Goal: Communication & Community: Answer question/provide support

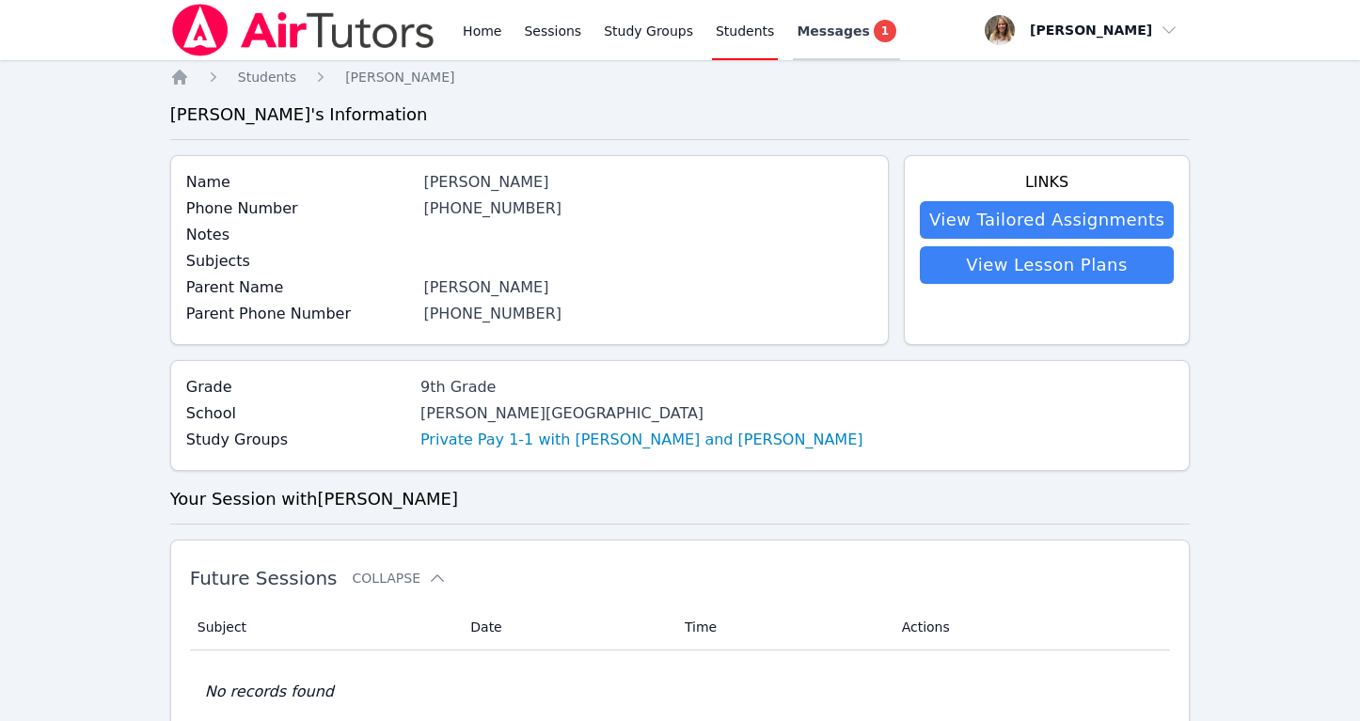
click at [823, 35] on span "Messages" at bounding box center [832, 31] width 72 height 19
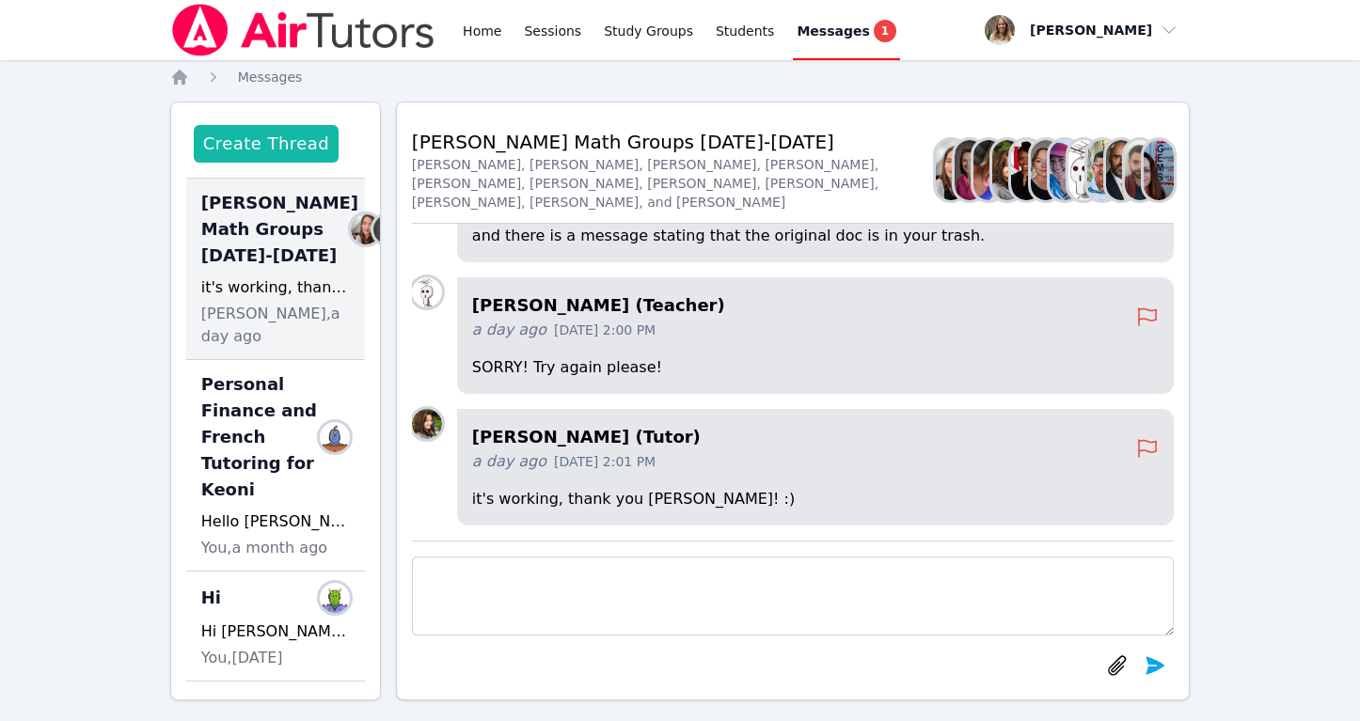
click at [303, 148] on button "Create Thread" at bounding box center [266, 144] width 145 height 38
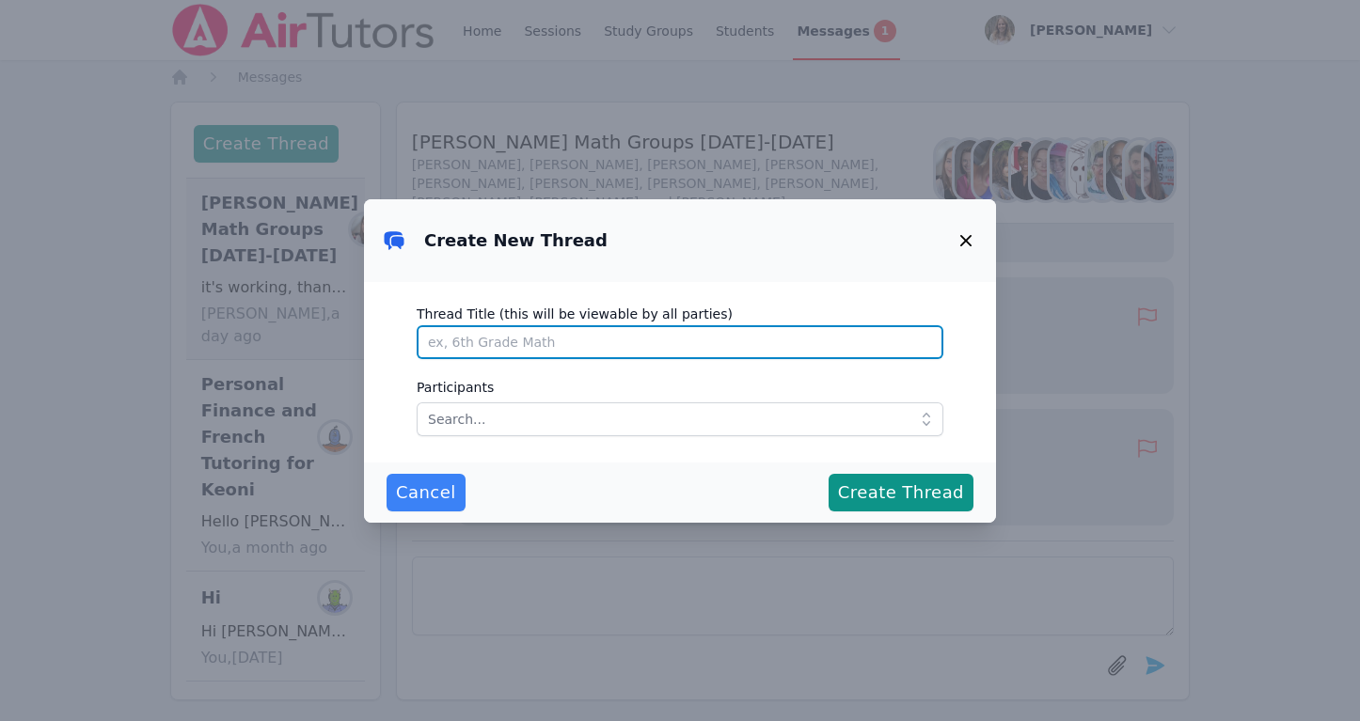
click at [540, 337] on input "Thread Title (this will be viewable by all parties)" at bounding box center [680, 342] width 527 height 34
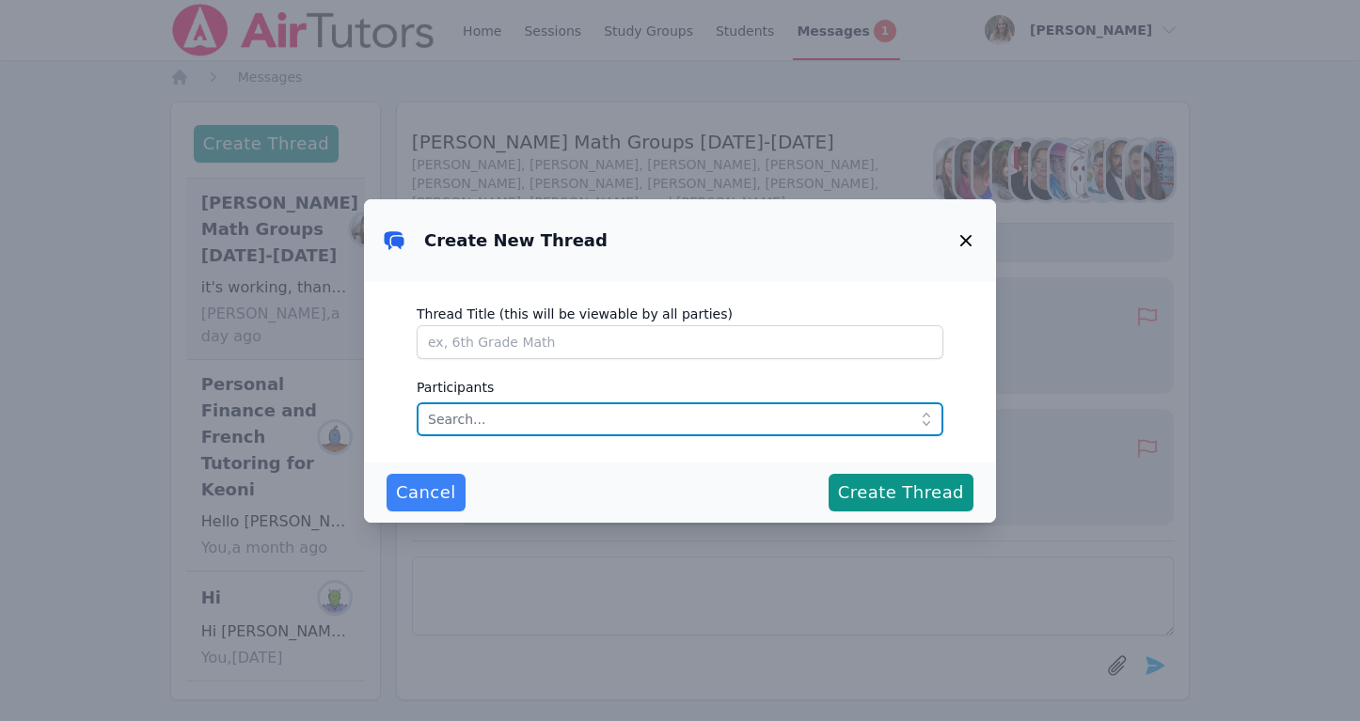
click at [492, 418] on input "text" at bounding box center [680, 419] width 527 height 34
type input "e"
type input "[PERSON_NAME]"
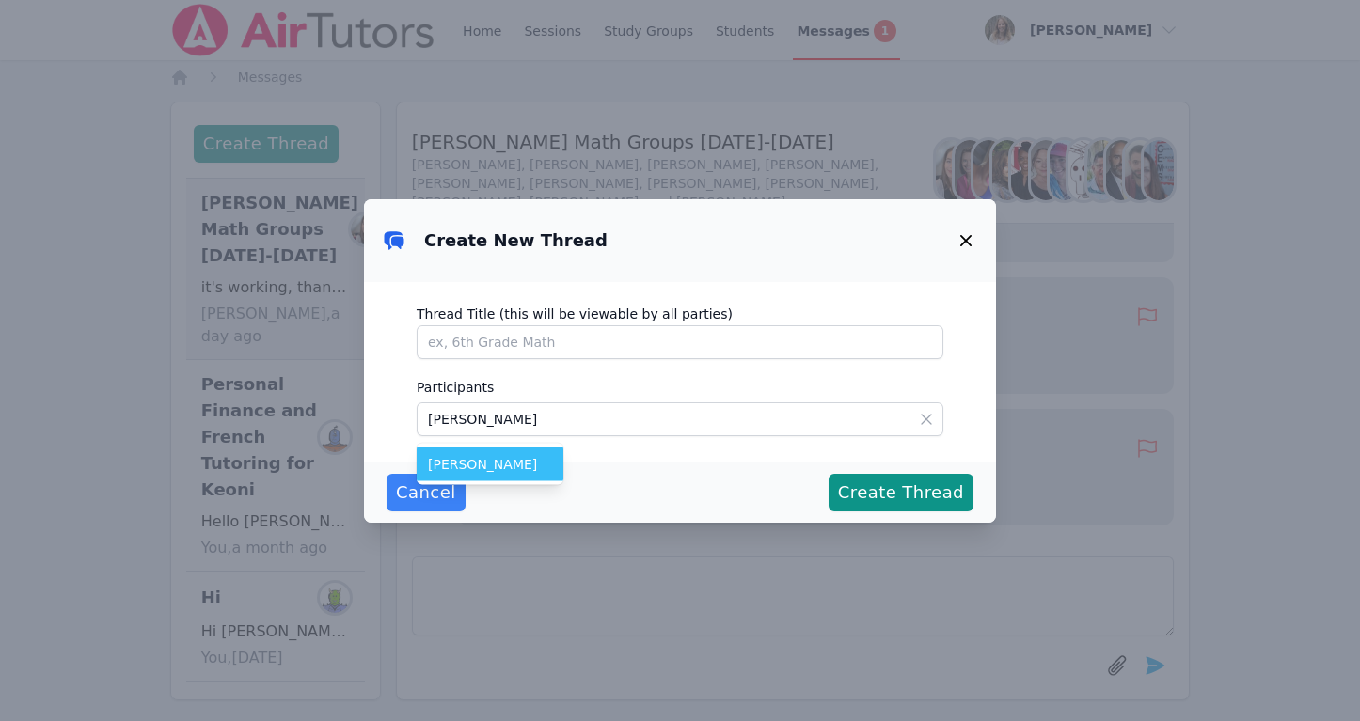
click at [489, 465] on span "[PERSON_NAME]" at bounding box center [490, 464] width 124 height 19
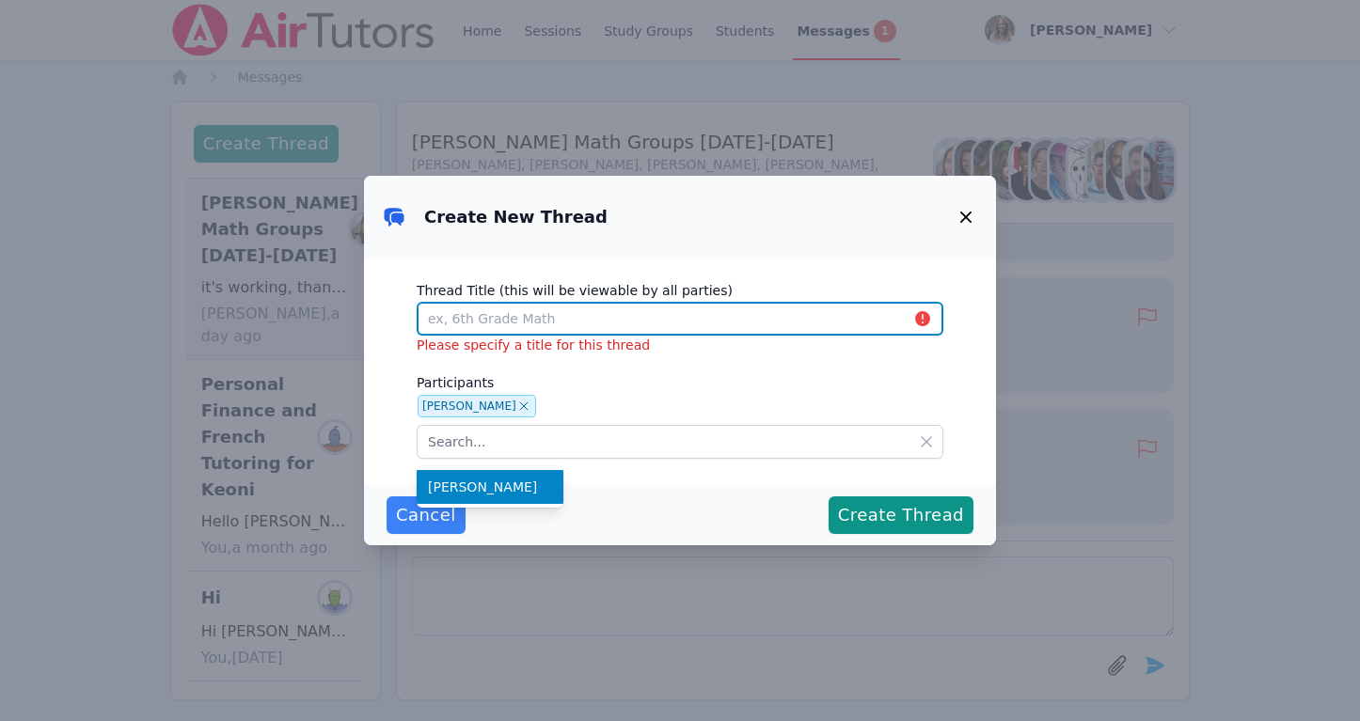
click at [492, 321] on input "Thread Title (this will be viewable by all parties)" at bounding box center [680, 319] width 527 height 34
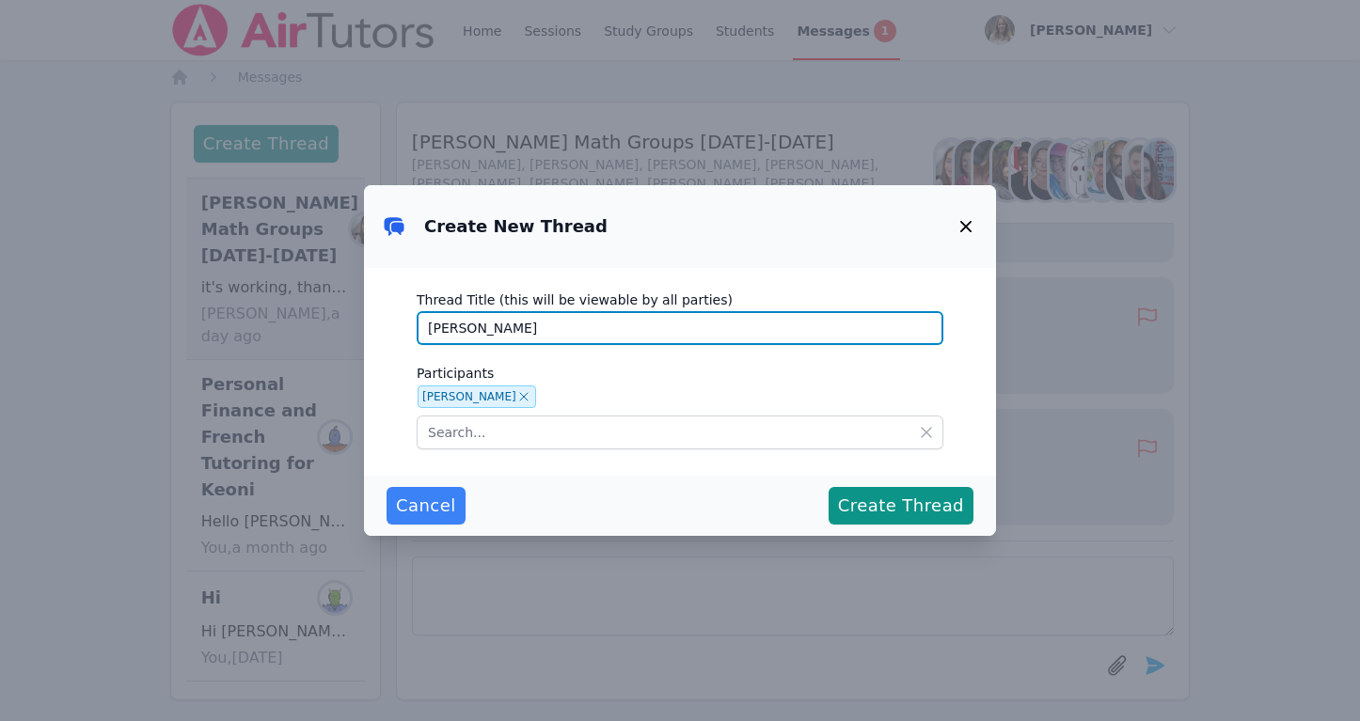
click at [433, 324] on input "[PERSON_NAME]" at bounding box center [680, 328] width 527 height 34
click at [433, 324] on input "Tutoring for [PERSON_NAME]" at bounding box center [680, 328] width 527 height 34
type input "Scheduling tutoring for [PERSON_NAME]"
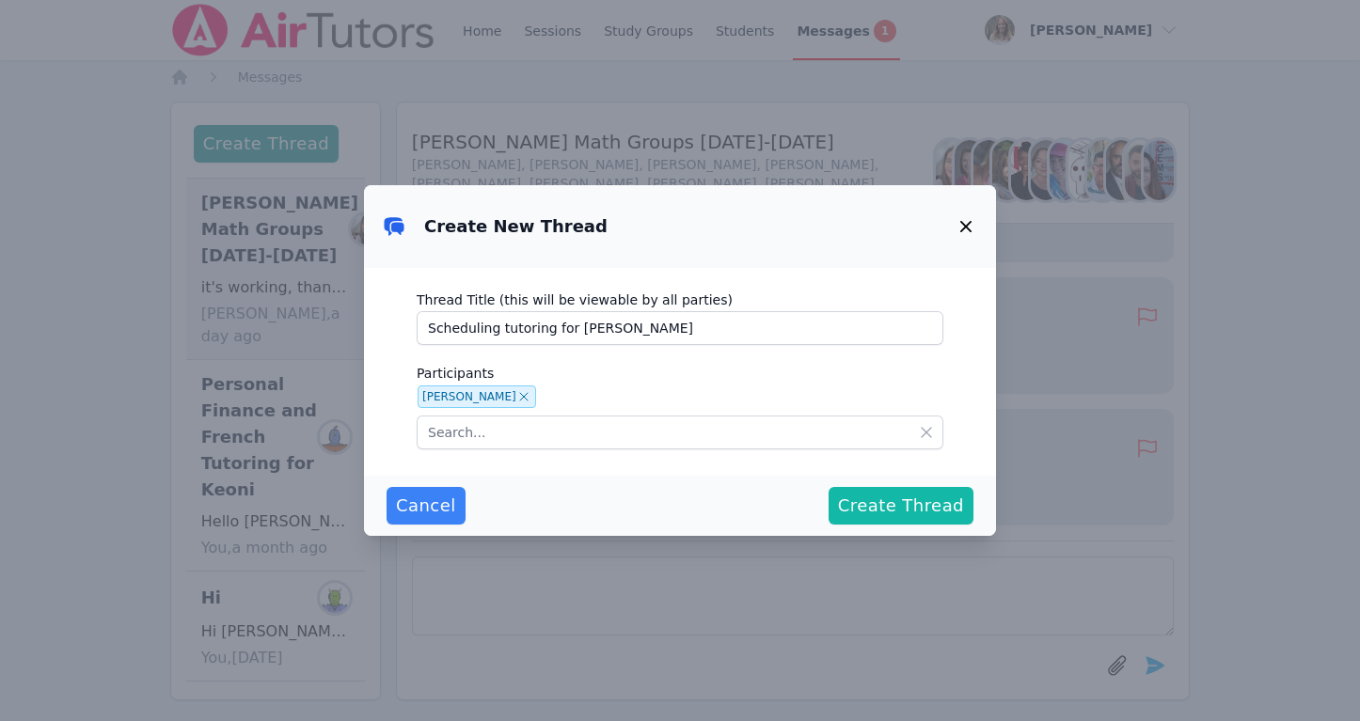
click at [864, 503] on span "Create Thread" at bounding box center [901, 506] width 126 height 26
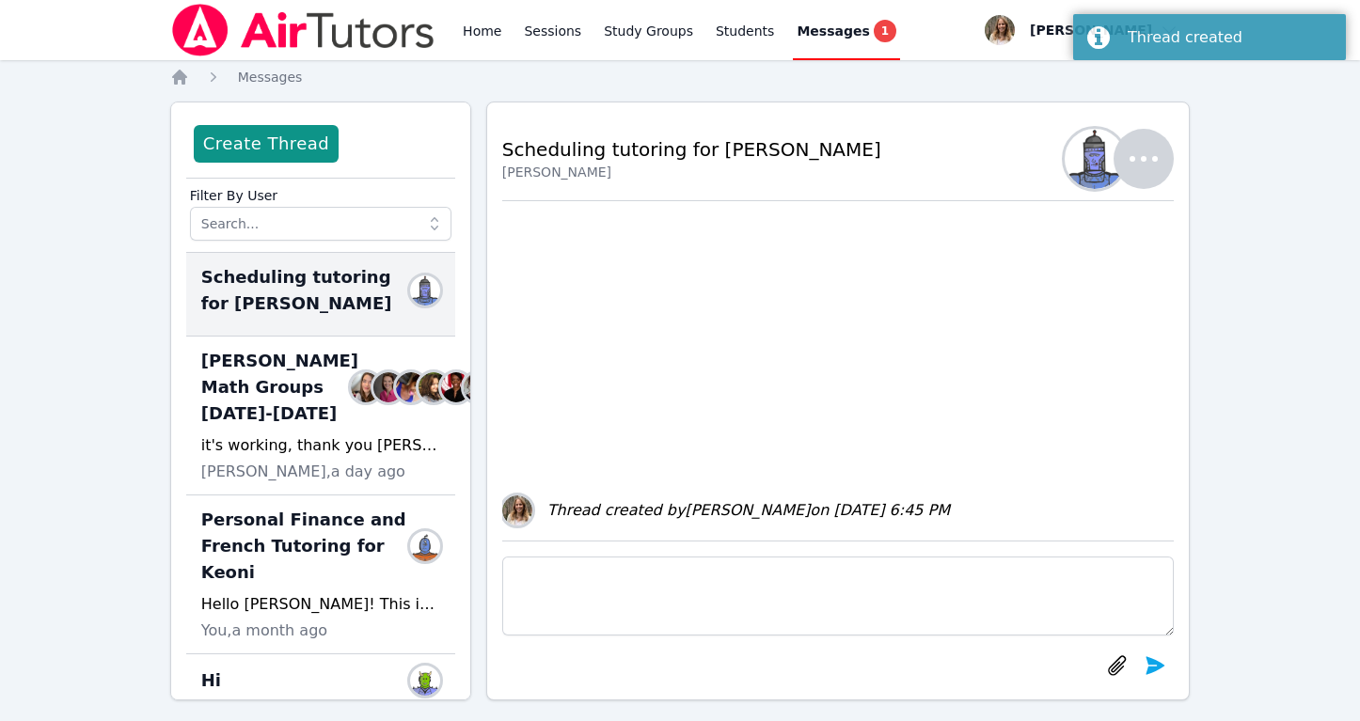
scroll to position [17, 0]
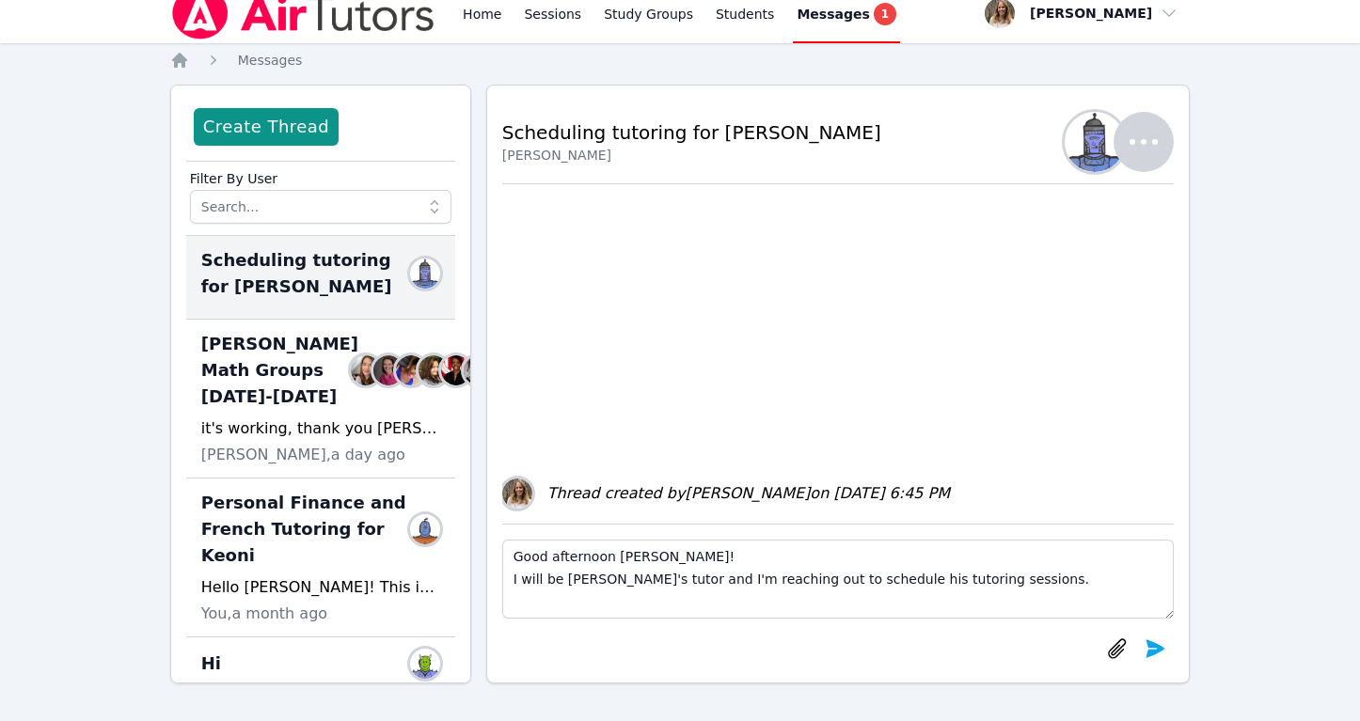
click at [517, 575] on textarea "Good afternoon [PERSON_NAME]! I will be [PERSON_NAME]'s tutor and I'm reaching …" at bounding box center [838, 579] width 672 height 79
click at [612, 578] on textarea "Good afternoon [PERSON_NAME]! I'm [PERSON_NAME] and I will be [PERSON_NAME]'s t…" at bounding box center [838, 579] width 672 height 79
click at [776, 579] on textarea "Good afternoon [PERSON_NAME]! I'm [PERSON_NAME], and I will be [PERSON_NAME]'s …" at bounding box center [838, 579] width 672 height 79
click at [796, 577] on textarea "Good afternoon [PERSON_NAME]! I'm [PERSON_NAME], and I will be [PERSON_NAME]'s …" at bounding box center [838, 579] width 672 height 79
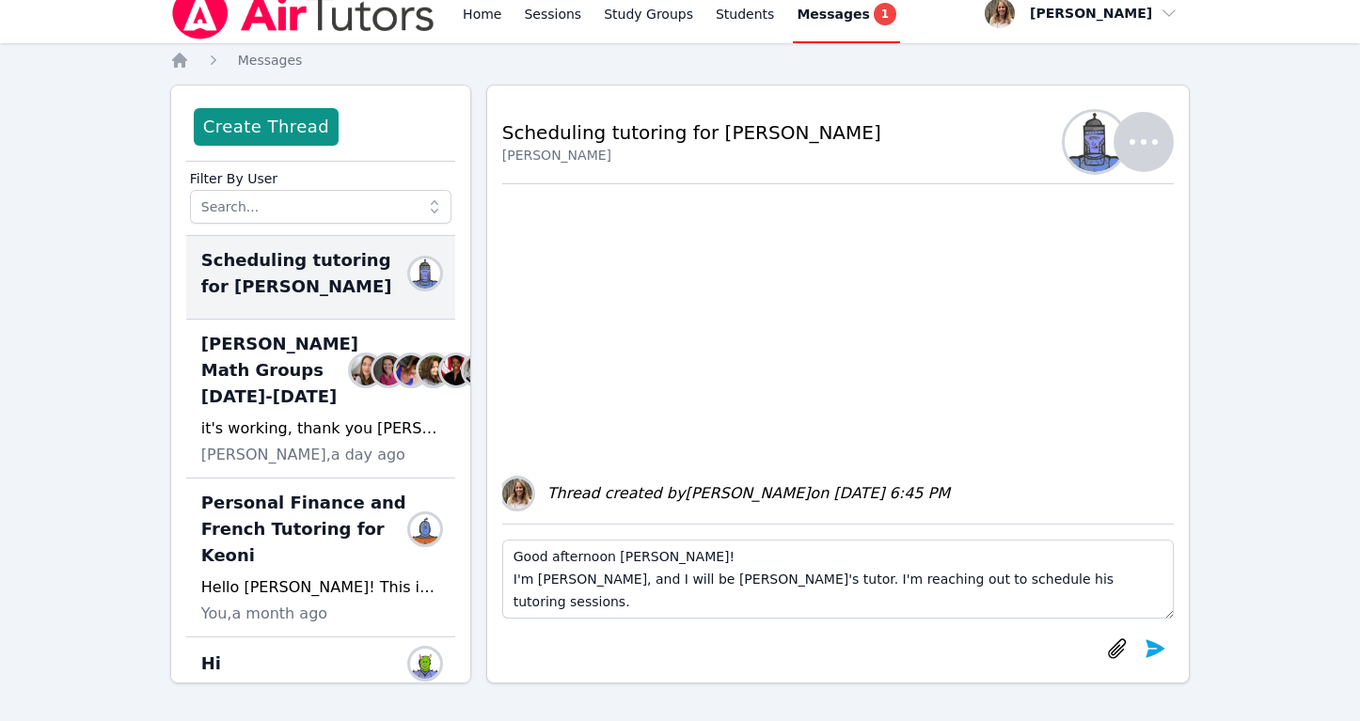
click at [1101, 577] on textarea "Good afternoon [PERSON_NAME]! I'm [PERSON_NAME], and I will be [PERSON_NAME]'s …" at bounding box center [838, 579] width 672 height 79
click at [583, 604] on textarea "Good afternoon [PERSON_NAME]! I'm [PERSON_NAME], and I will be [PERSON_NAME]'s …" at bounding box center [838, 579] width 672 height 79
click at [722, 602] on textarea "Good afternoon [PERSON_NAME]! I'm [PERSON_NAME], and I will be [PERSON_NAME]'s …" at bounding box center [838, 579] width 672 height 79
click at [1097, 578] on textarea "Good afternoon [PERSON_NAME]! I'm [PERSON_NAME], and I will be [PERSON_NAME]'s …" at bounding box center [838, 579] width 672 height 79
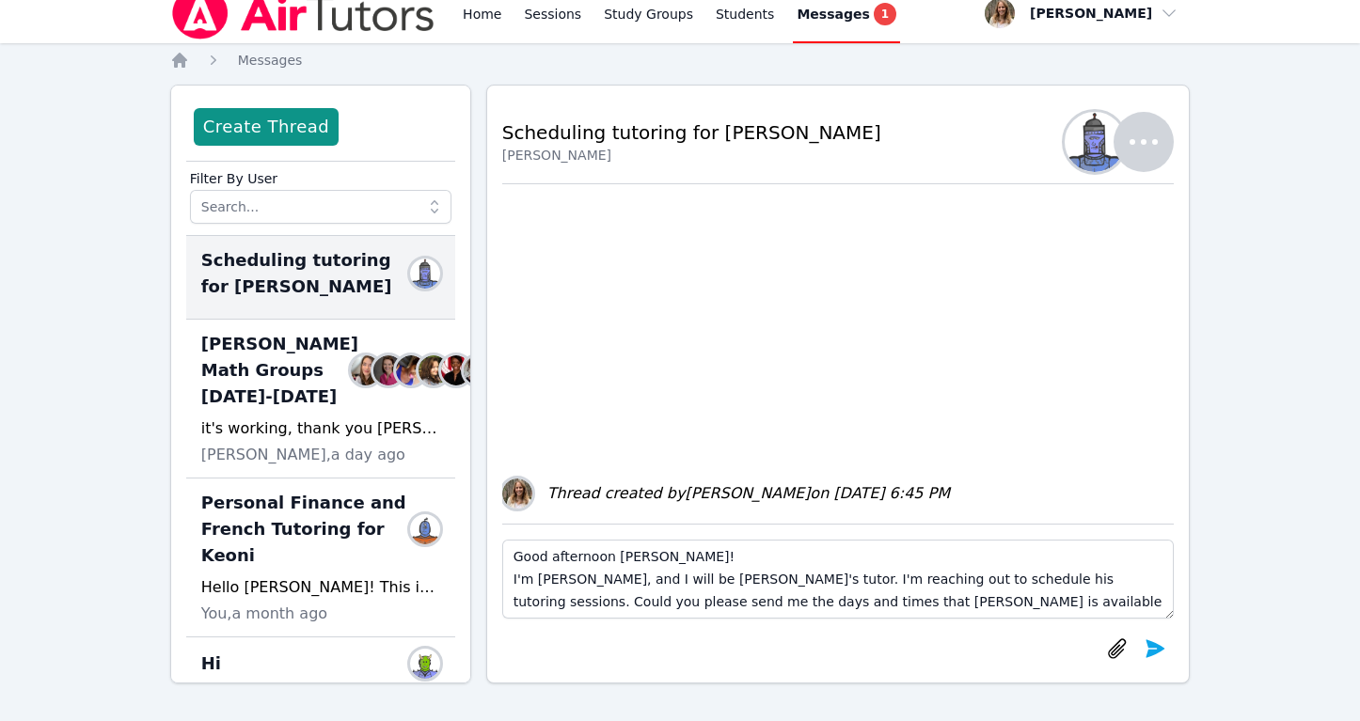
click at [888, 600] on textarea "Good afternoon [PERSON_NAME]! I'm [PERSON_NAME], and I will be [PERSON_NAME]'s …" at bounding box center [838, 579] width 672 height 79
click at [1087, 605] on textarea "Good afternoon [PERSON_NAME]! I'm [PERSON_NAME], and I will be [PERSON_NAME]'s …" at bounding box center [838, 579] width 672 height 79
click at [559, 598] on textarea "Good afternoon [PERSON_NAME]! I'm [PERSON_NAME], and I will be [PERSON_NAME]'s …" at bounding box center [838, 579] width 672 height 79
drag, startPoint x: 694, startPoint y: 577, endPoint x: 624, endPoint y: 581, distance: 69.7
click at [624, 581] on textarea "Good afternoon [PERSON_NAME]! I'm [PERSON_NAME], and I will be [PERSON_NAME]'s …" at bounding box center [838, 579] width 672 height 79
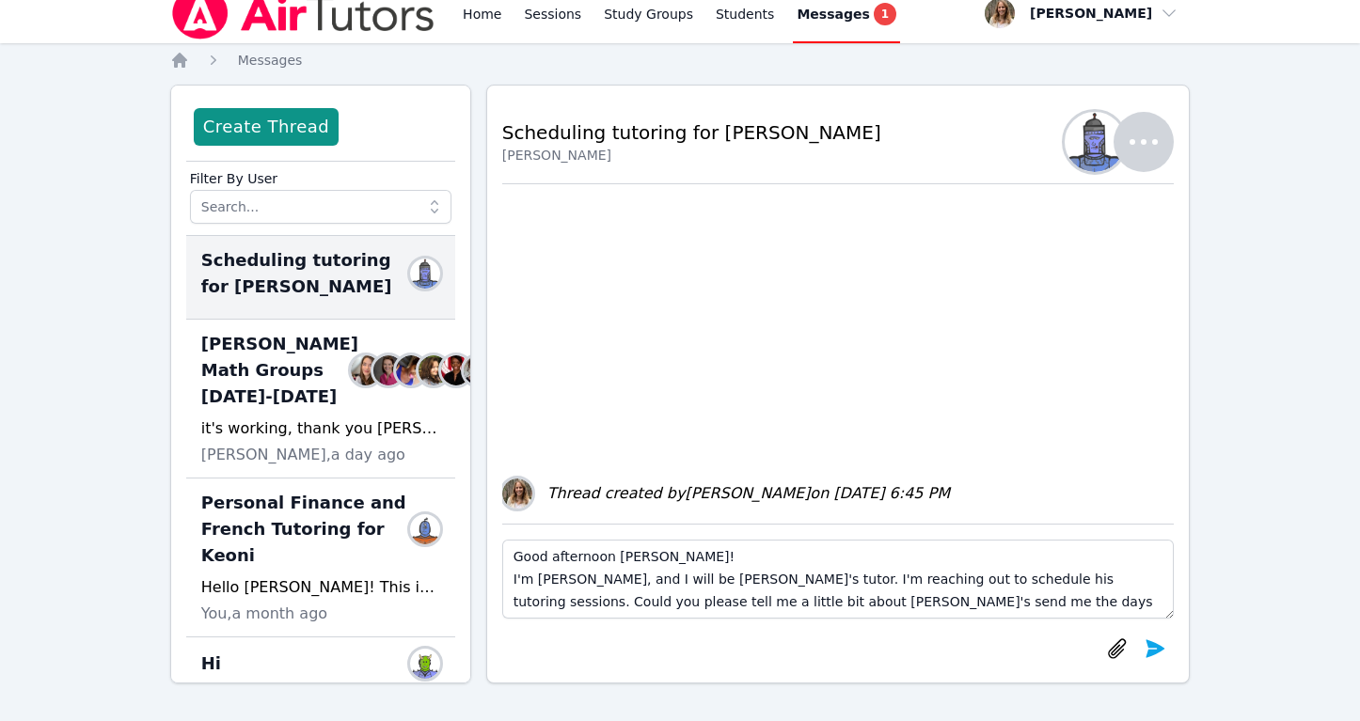
click at [759, 586] on textarea "Good afternoon [PERSON_NAME]! I'm [PERSON_NAME], and I will be [PERSON_NAME]'s …" at bounding box center [838, 579] width 672 height 79
click at [747, 602] on textarea "Good afternoon [PERSON_NAME]! I'm [PERSON_NAME], and I will be [PERSON_NAME]'s …" at bounding box center [838, 579] width 672 height 79
click at [1103, 603] on textarea "Good afternoon [PERSON_NAME]! I'm [PERSON_NAME], and I will be [PERSON_NAME]'s …" at bounding box center [838, 579] width 672 height 79
click at [787, 604] on textarea "Good afternoon [PERSON_NAME]! I'm [PERSON_NAME], and I will be [PERSON_NAME]'s …" at bounding box center [838, 579] width 672 height 79
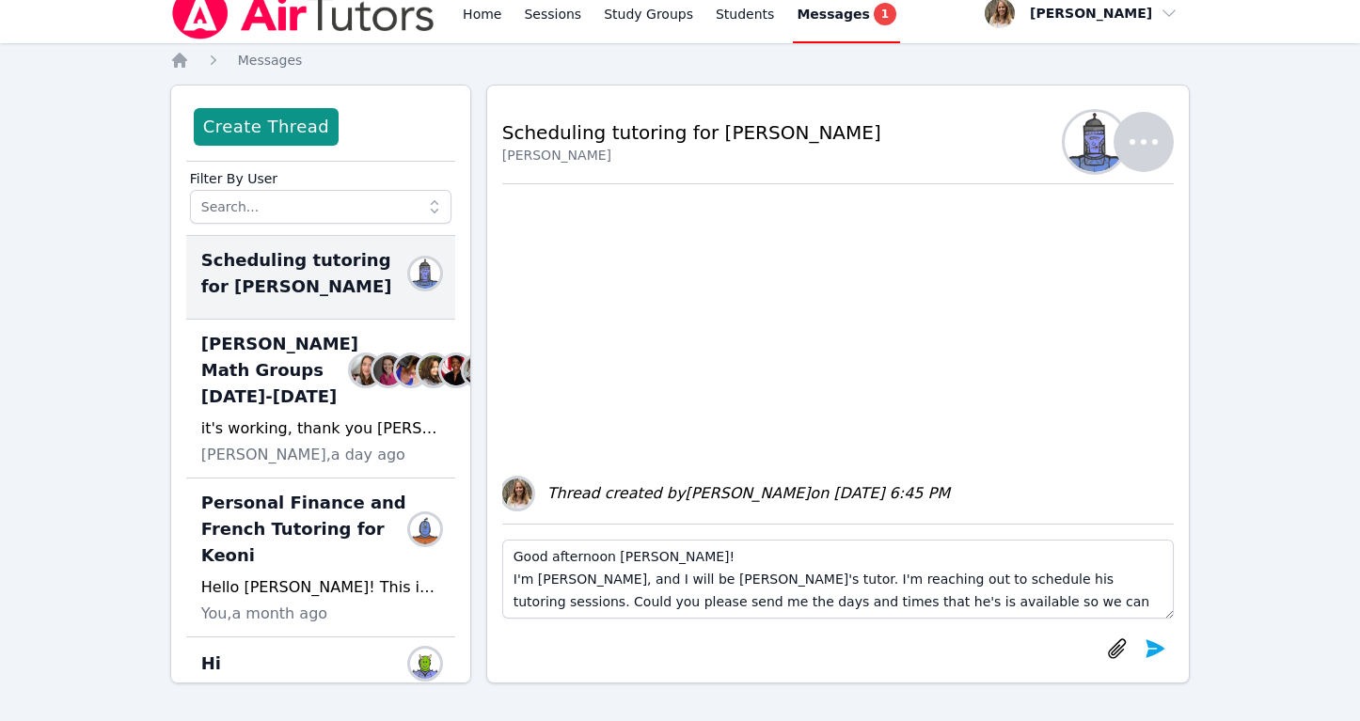
click at [799, 608] on textarea "Good afternoon [PERSON_NAME]! I'm [PERSON_NAME], and I will be [PERSON_NAME]'s …" at bounding box center [838, 579] width 672 height 79
click at [1102, 602] on textarea "Good afternoon [PERSON_NAME]! I'm [PERSON_NAME], and I will be [PERSON_NAME]'s …" at bounding box center [838, 579] width 672 height 79
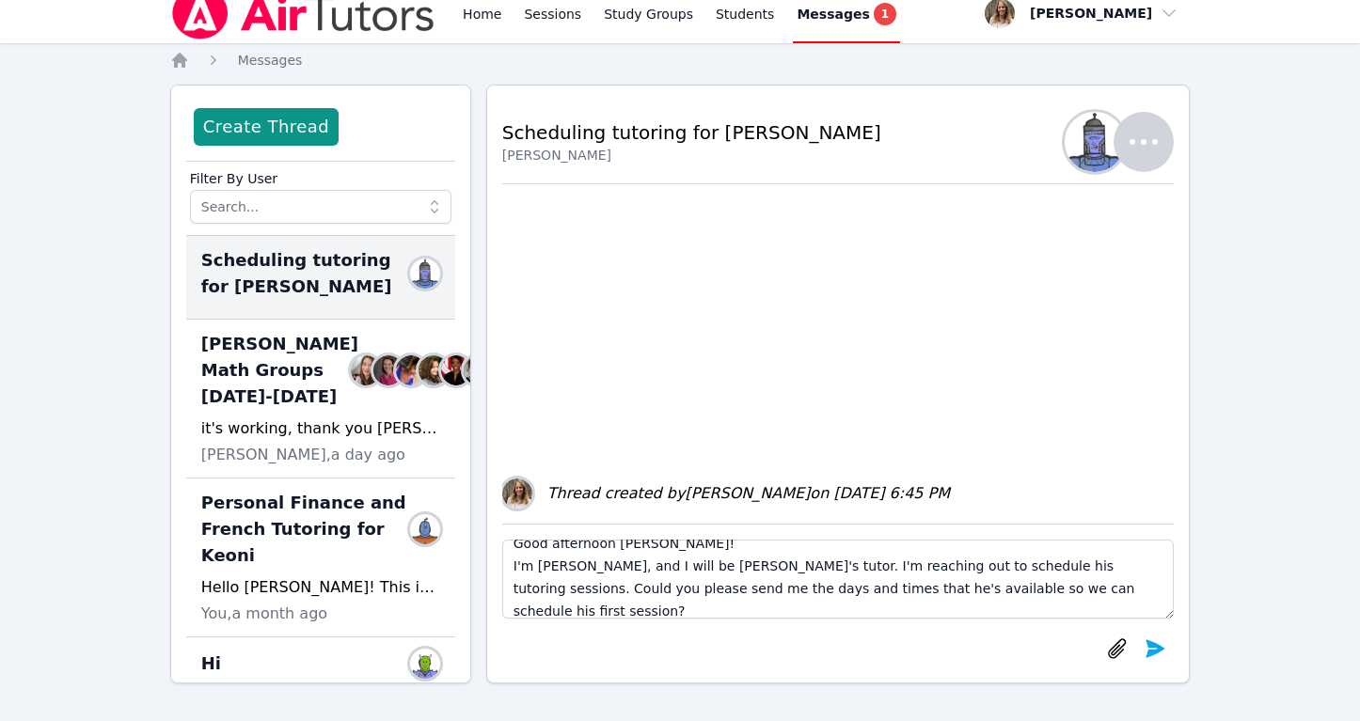
click at [802, 565] on textarea "Good afternoon [PERSON_NAME]! I'm [PERSON_NAME], and I will be [PERSON_NAME]'s …" at bounding box center [838, 579] width 672 height 79
click at [971, 566] on textarea "Good afternoon [PERSON_NAME]! I'm [PERSON_NAME], and I will be [PERSON_NAME]'s …" at bounding box center [838, 579] width 672 height 79
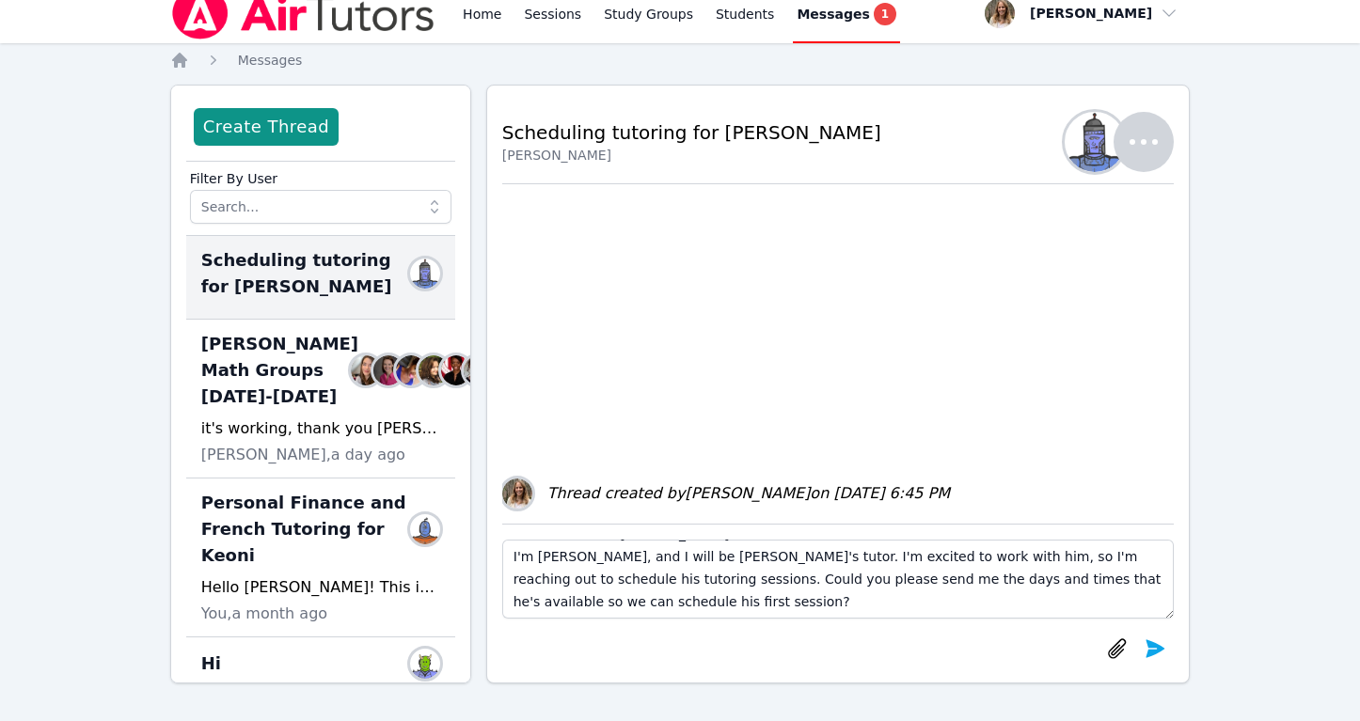
scroll to position [45, 0]
click at [634, 584] on textarea "Good afternoon [PERSON_NAME]! I'm [PERSON_NAME], and I will be [PERSON_NAME]'s …" at bounding box center [838, 579] width 672 height 79
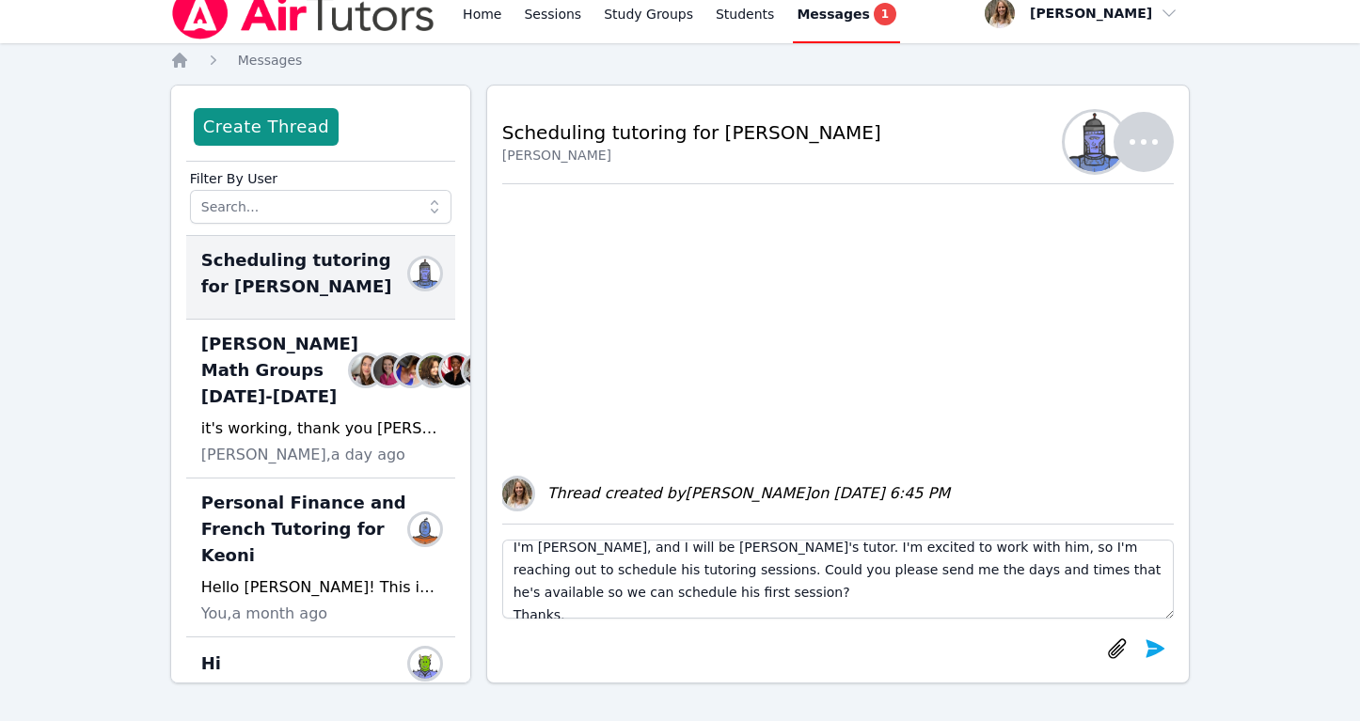
scroll to position [37, 0]
click at [655, 581] on textarea "Good afternoon [PERSON_NAME]! I'm [PERSON_NAME], and I will be [PERSON_NAME]'s …" at bounding box center [838, 579] width 672 height 79
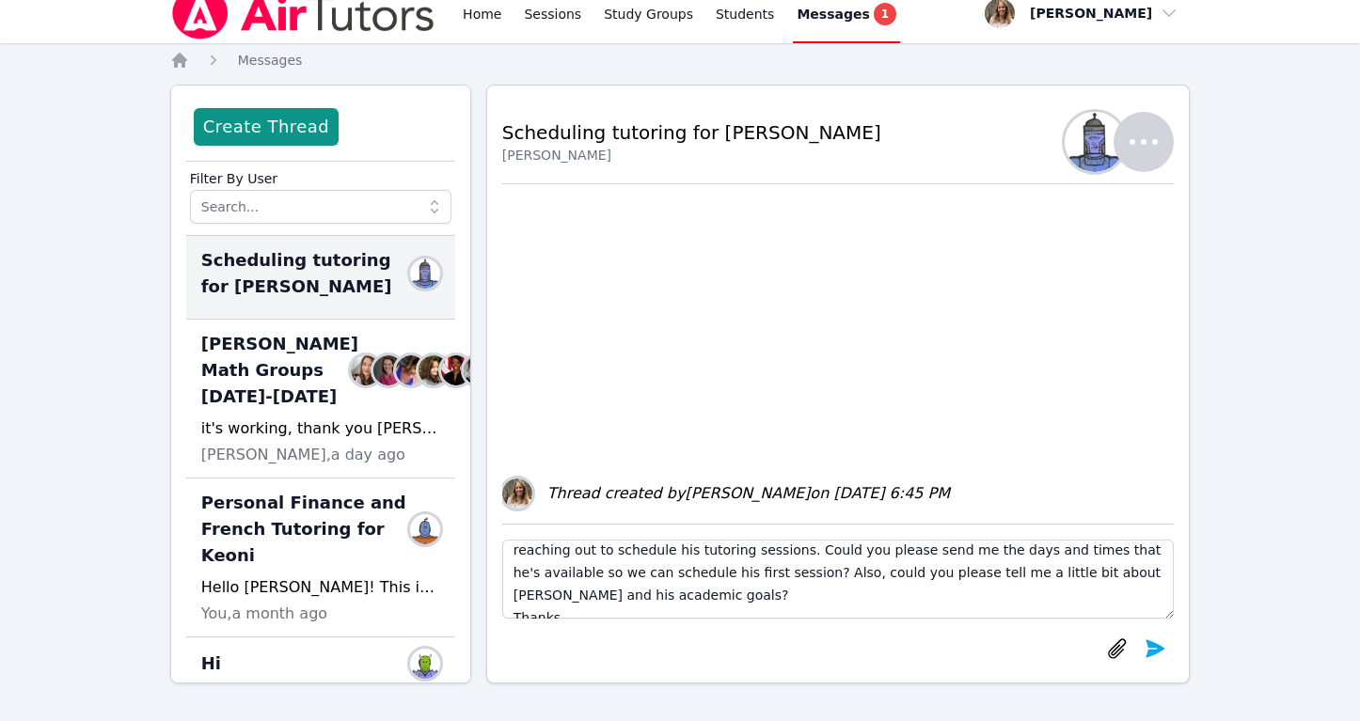
scroll to position [41, 0]
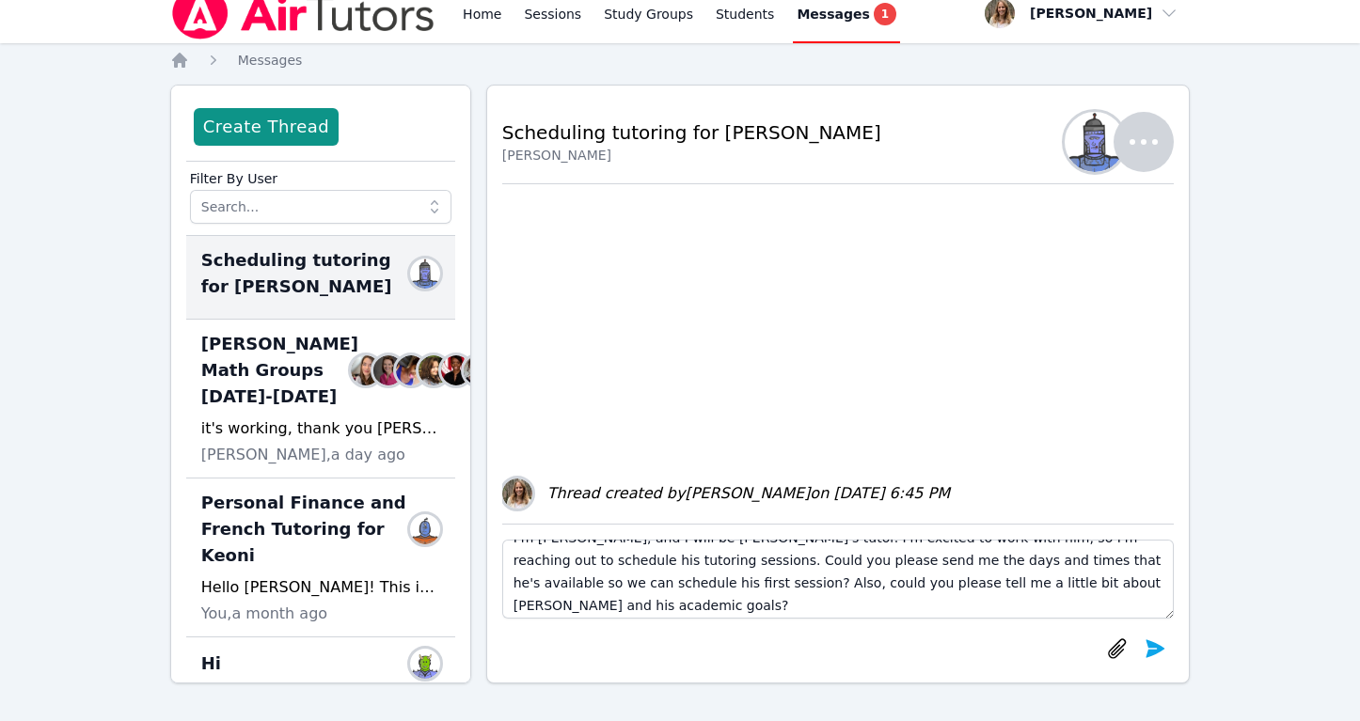
click at [634, 563] on textarea "Good afternoon [PERSON_NAME]! I'm [PERSON_NAME], and I will be [PERSON_NAME]'s …" at bounding box center [838, 579] width 672 height 79
click at [620, 578] on textarea "Good afternoon [PERSON_NAME]! I'm [PERSON_NAME], and I will be [PERSON_NAME]'s …" at bounding box center [838, 579] width 672 height 79
click at [940, 587] on textarea "Good afternoon [PERSON_NAME]! I'm [PERSON_NAME], and I will be [PERSON_NAME]'s …" at bounding box center [838, 579] width 672 height 79
click at [1101, 576] on textarea "Good afternoon [PERSON_NAME]! I'm [PERSON_NAME], and I will be [PERSON_NAME]'s …" at bounding box center [838, 579] width 672 height 79
click at [554, 606] on textarea "Good afternoon [PERSON_NAME]! I'm [PERSON_NAME], and I will be [PERSON_NAME]'s …" at bounding box center [838, 579] width 672 height 79
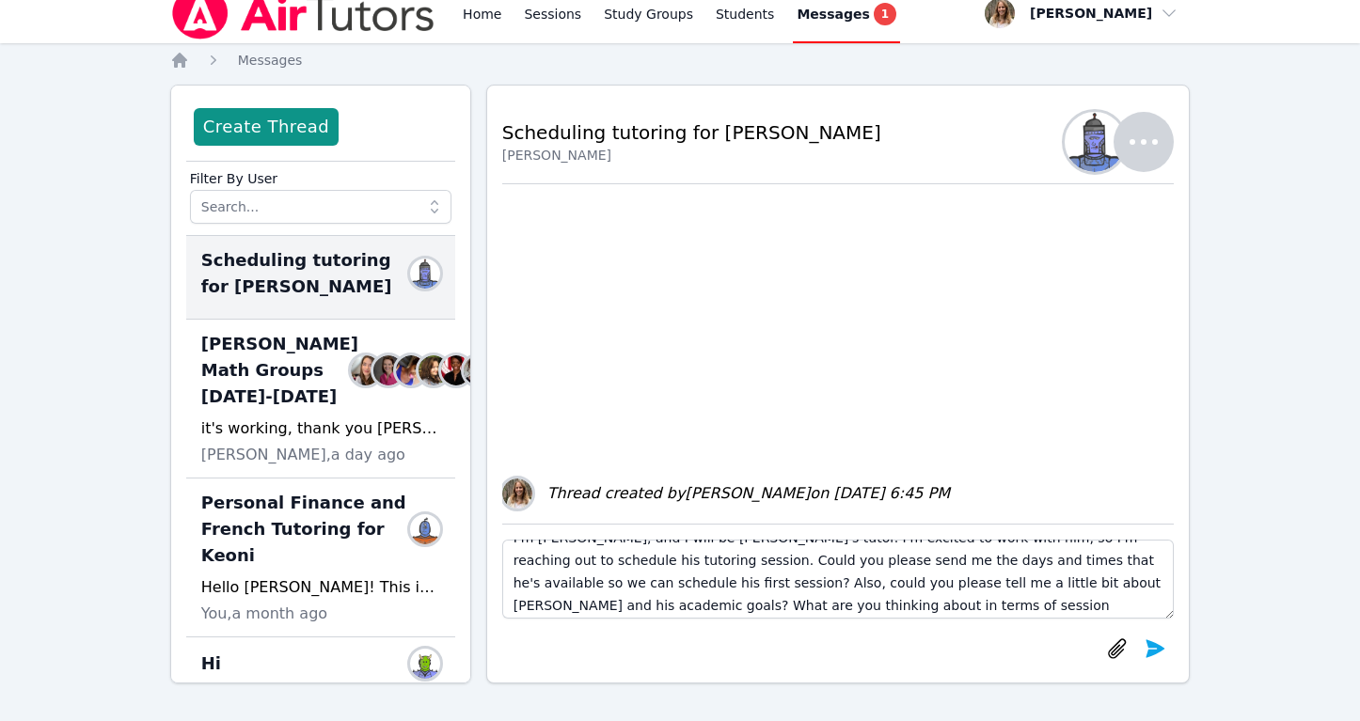
click at [568, 606] on textarea "Good afternoon [PERSON_NAME]! I'm [PERSON_NAME], and I will be [PERSON_NAME]'s …" at bounding box center [838, 579] width 672 height 79
drag, startPoint x: 1091, startPoint y: 584, endPoint x: 1091, endPoint y: 596, distance: 12.2
click at [1091, 596] on textarea "Good afternoon [PERSON_NAME]! I'm [PERSON_NAME], and I will be [PERSON_NAME]'s …" at bounding box center [838, 579] width 672 height 79
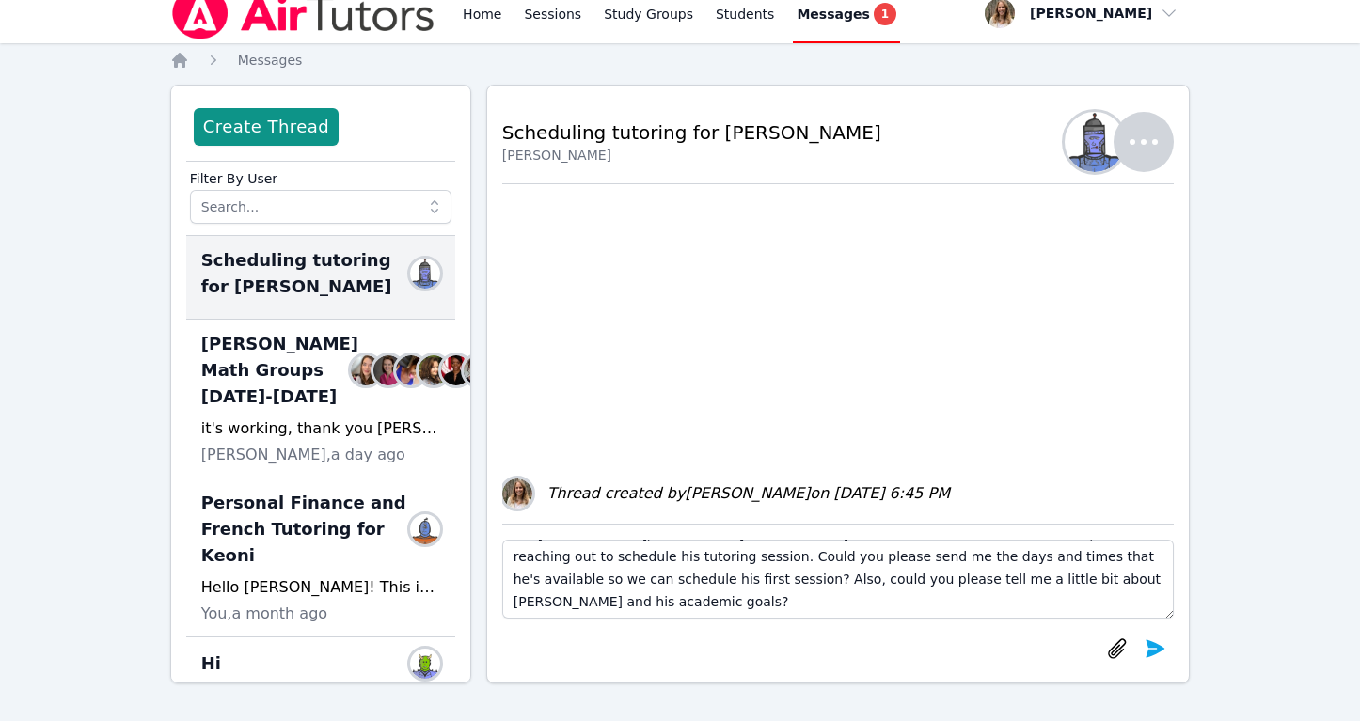
click at [1047, 581] on textarea "Good afternoon [PERSON_NAME]! I'm [PERSON_NAME], and I will be [PERSON_NAME]'s …" at bounding box center [838, 579] width 672 height 79
click at [1070, 577] on textarea "Good afternoon [PERSON_NAME]! I'm [PERSON_NAME], and I will be [PERSON_NAME]'s …" at bounding box center [838, 579] width 672 height 79
click at [1116, 583] on textarea "Good afternoon [PERSON_NAME]! I'm [PERSON_NAME], and I will be [PERSON_NAME]'s …" at bounding box center [838, 579] width 672 height 79
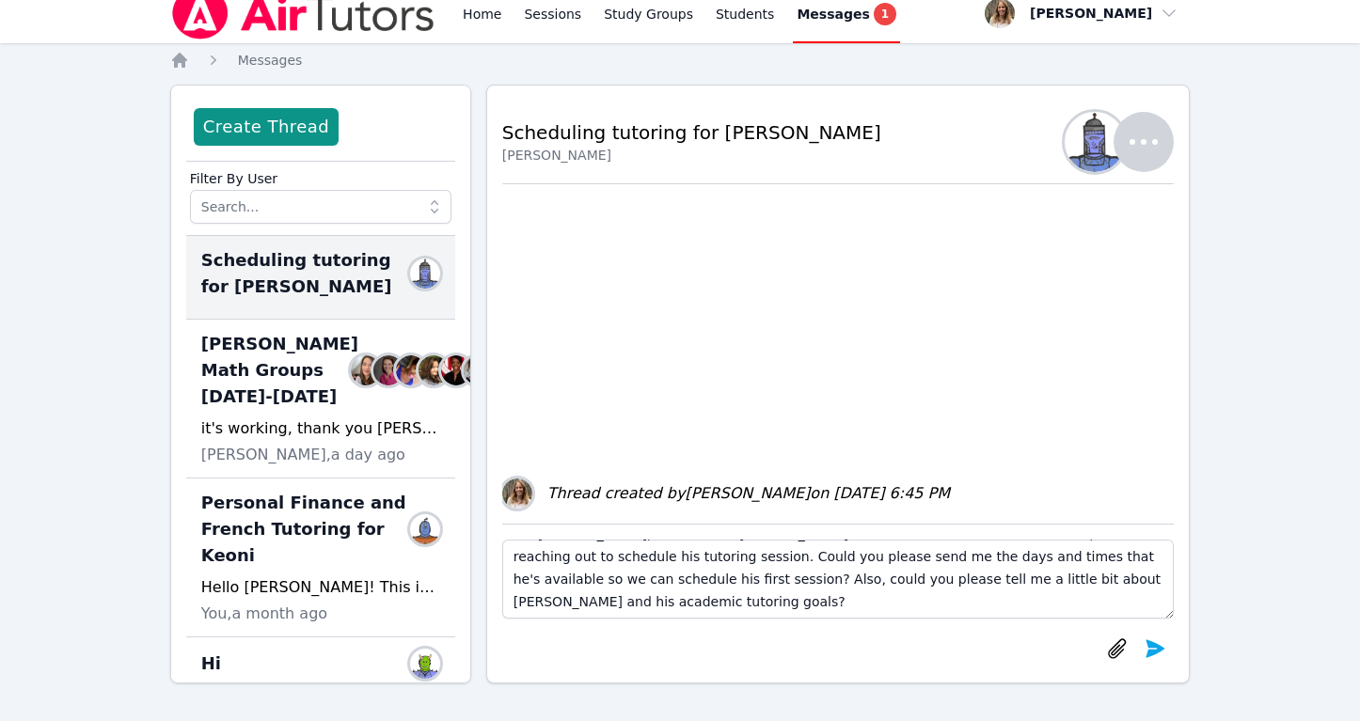
click at [1045, 579] on textarea "Good afternoon [PERSON_NAME]! I'm [PERSON_NAME], and I will be [PERSON_NAME]'s …" at bounding box center [838, 579] width 672 height 79
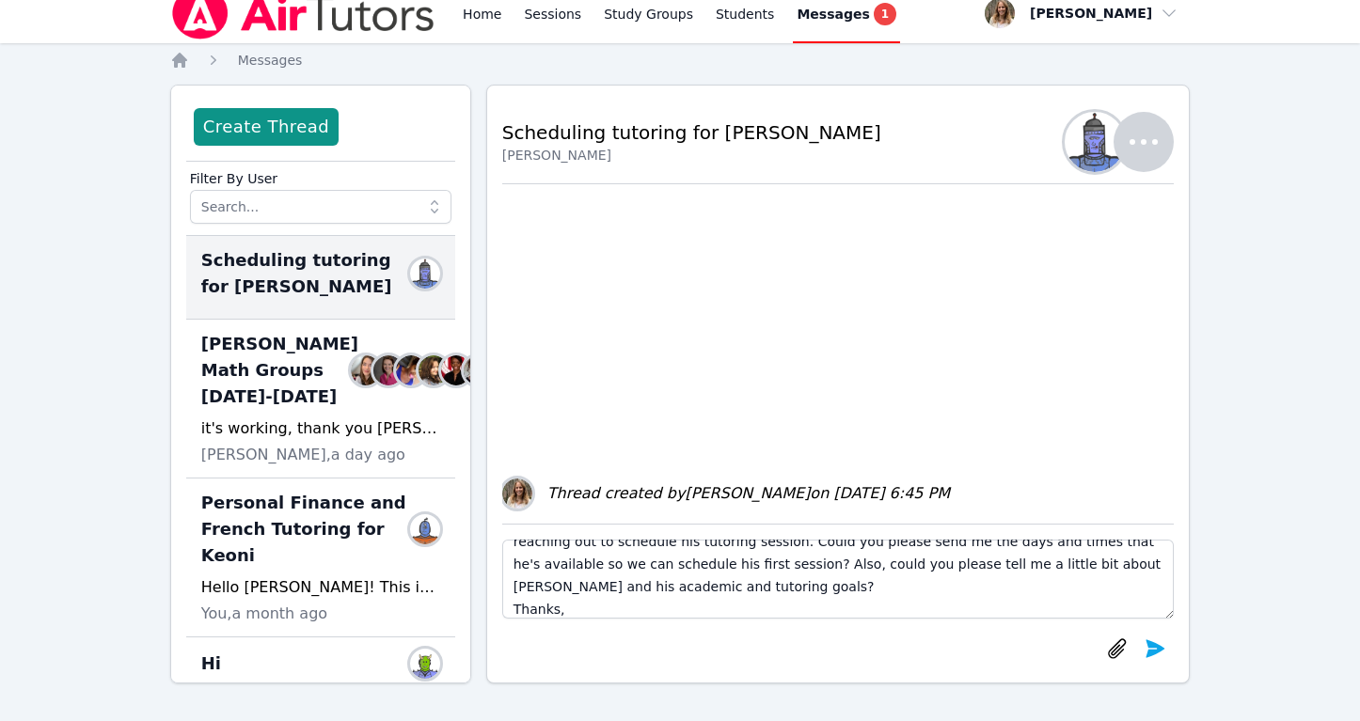
scroll to position [0, 0]
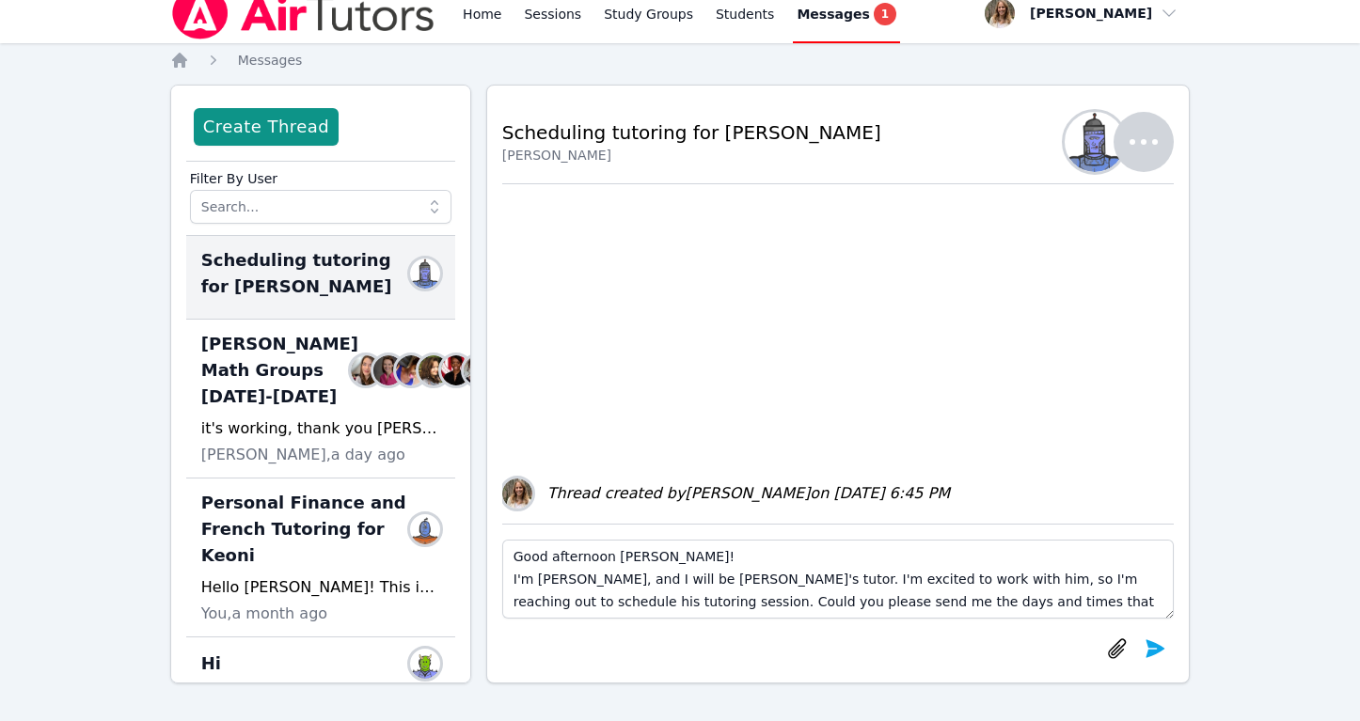
drag, startPoint x: 570, startPoint y: 597, endPoint x: 529, endPoint y: 530, distance: 78.1
click at [529, 530] on div "Good afternoon [PERSON_NAME]! I'm [PERSON_NAME], and I will be [PERSON_NAME]'s …" at bounding box center [838, 596] width 672 height 144
type textarea "Good afternoon [PERSON_NAME]! I'm [PERSON_NAME], and I will be [PERSON_NAME]'s …"
click at [1152, 651] on icon "submit" at bounding box center [1155, 648] width 19 height 18
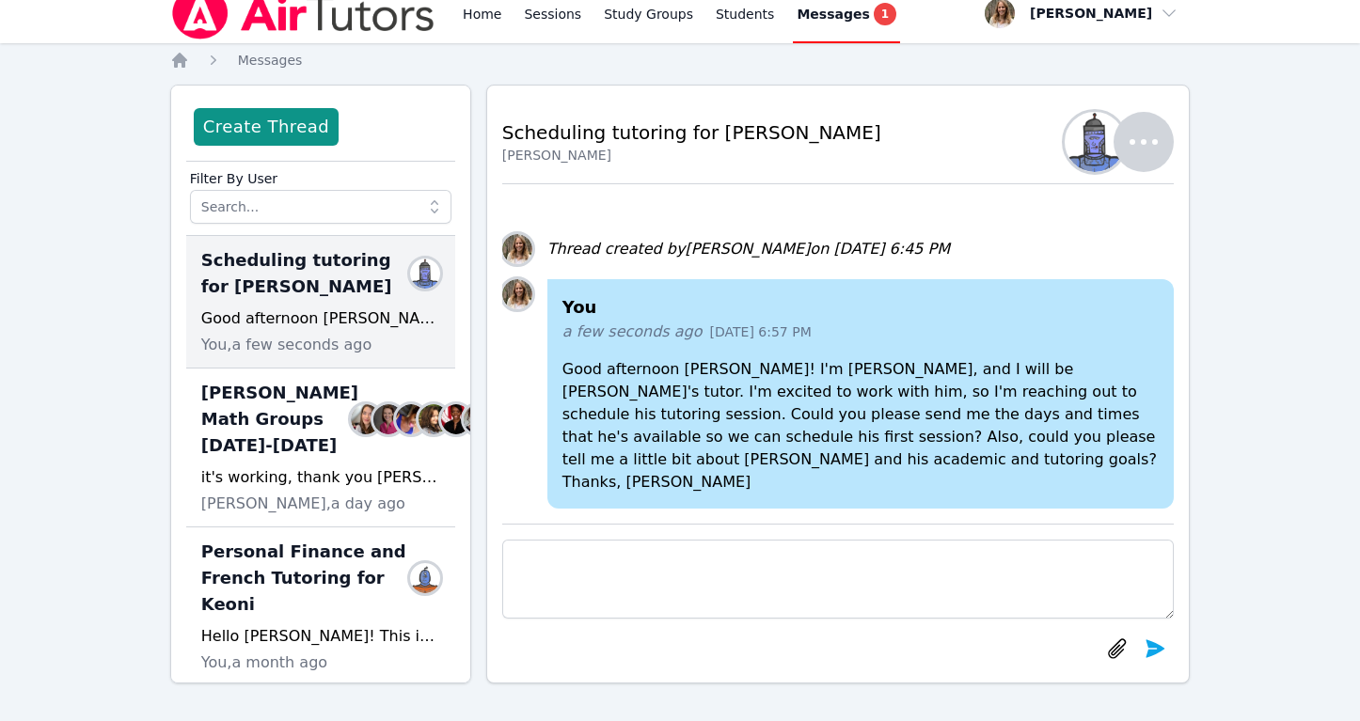
click at [1054, 425] on p "Good afternoon [PERSON_NAME]! I'm [PERSON_NAME], and I will be [PERSON_NAME]'s …" at bounding box center [860, 425] width 597 height 135
click at [990, 415] on p "Good afternoon [PERSON_NAME]! I'm [PERSON_NAME], and I will be [PERSON_NAME]'s …" at bounding box center [860, 425] width 597 height 135
